Goal: Communication & Community: Connect with others

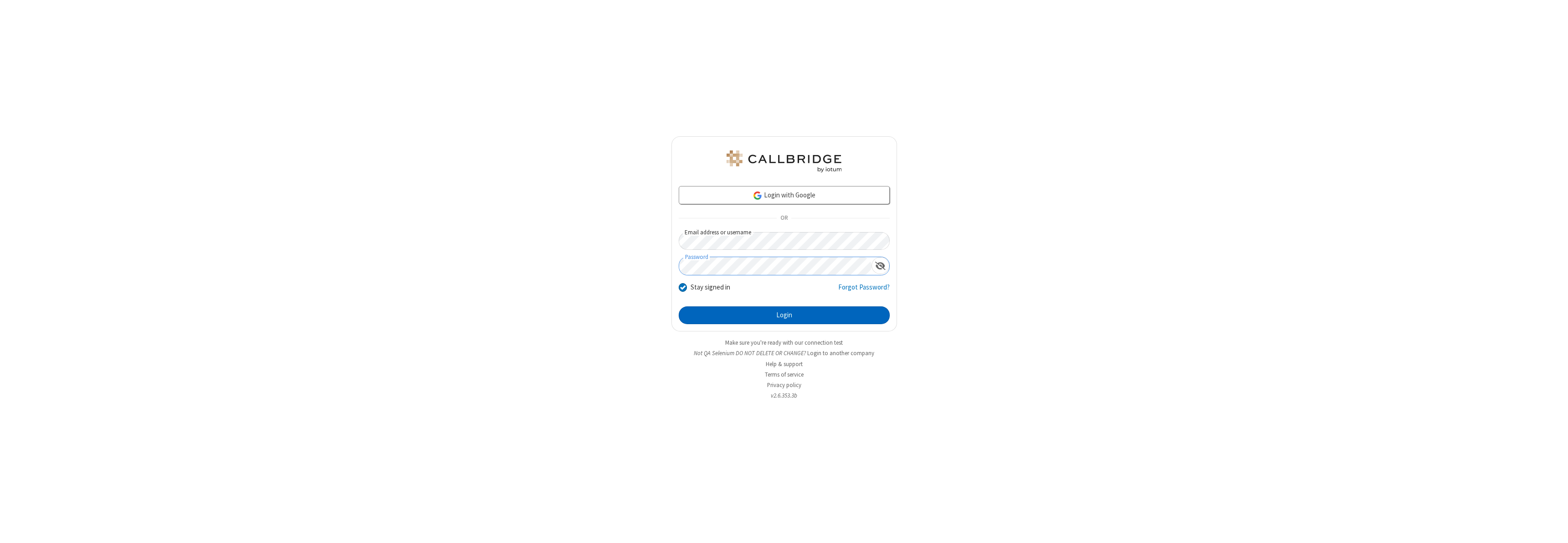
click at [784, 315] on button "Login" at bounding box center [784, 315] width 211 height 18
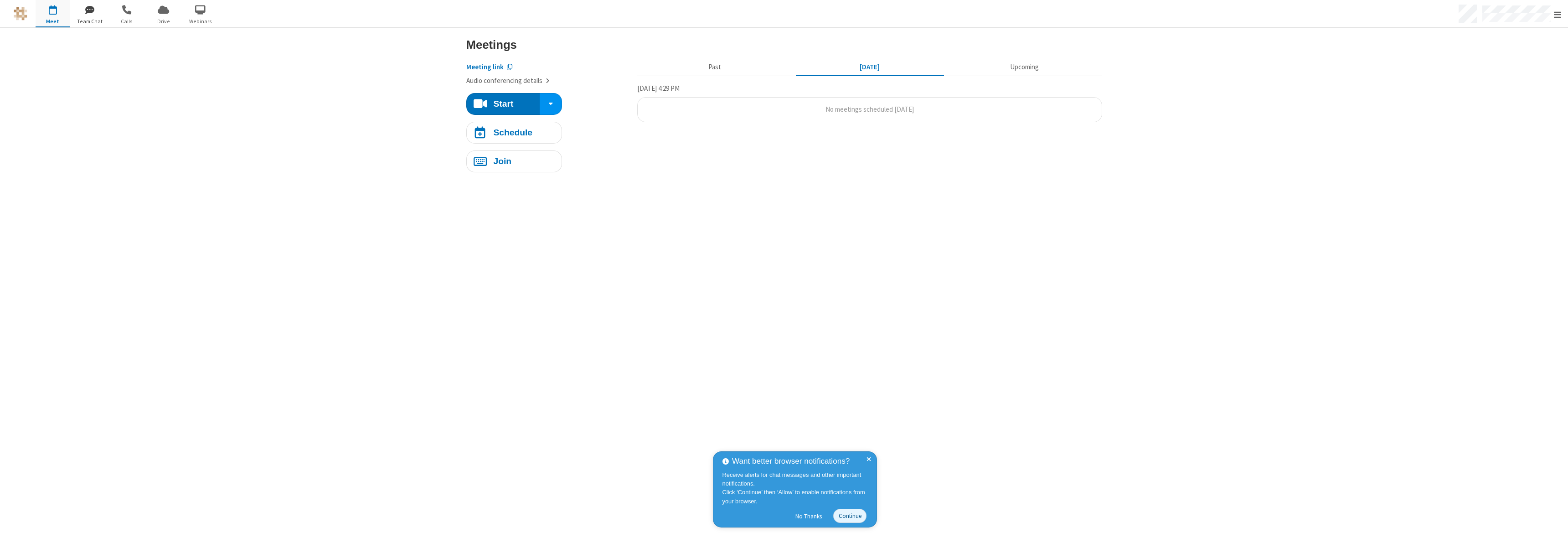
click at [90, 10] on span "button" at bounding box center [89, 10] width 34 height 16
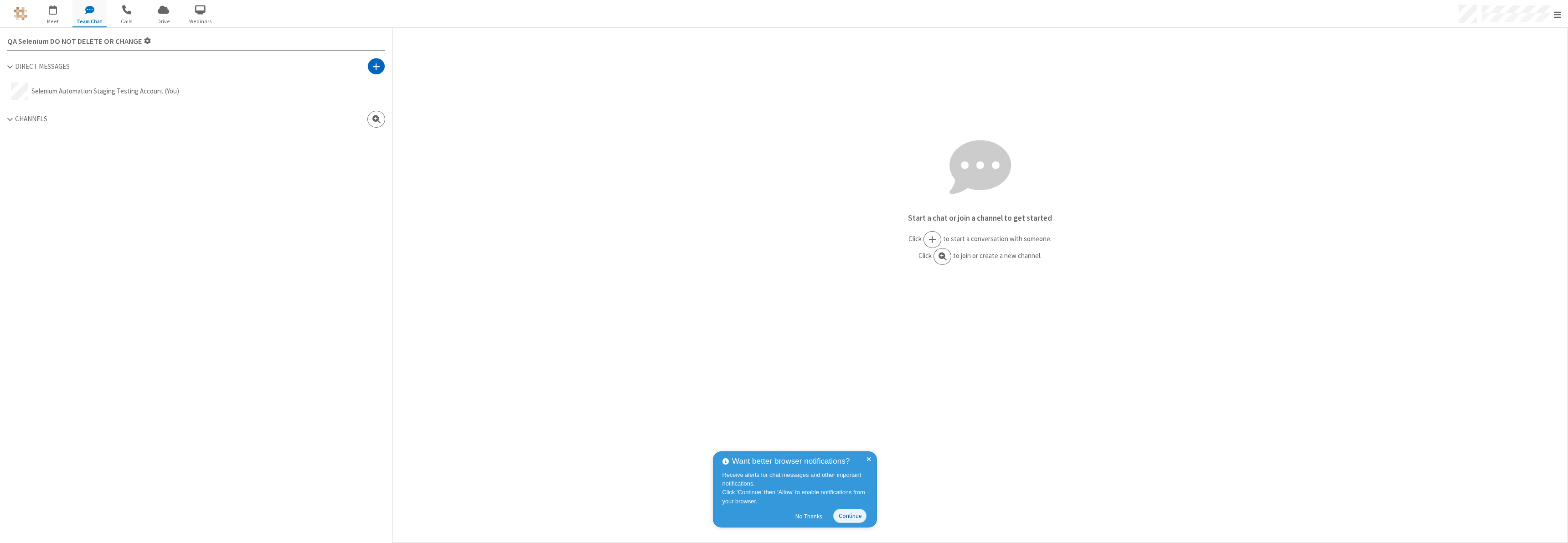
click at [376, 66] on span at bounding box center [377, 67] width 8 height 10
